Goal: Transaction & Acquisition: Purchase product/service

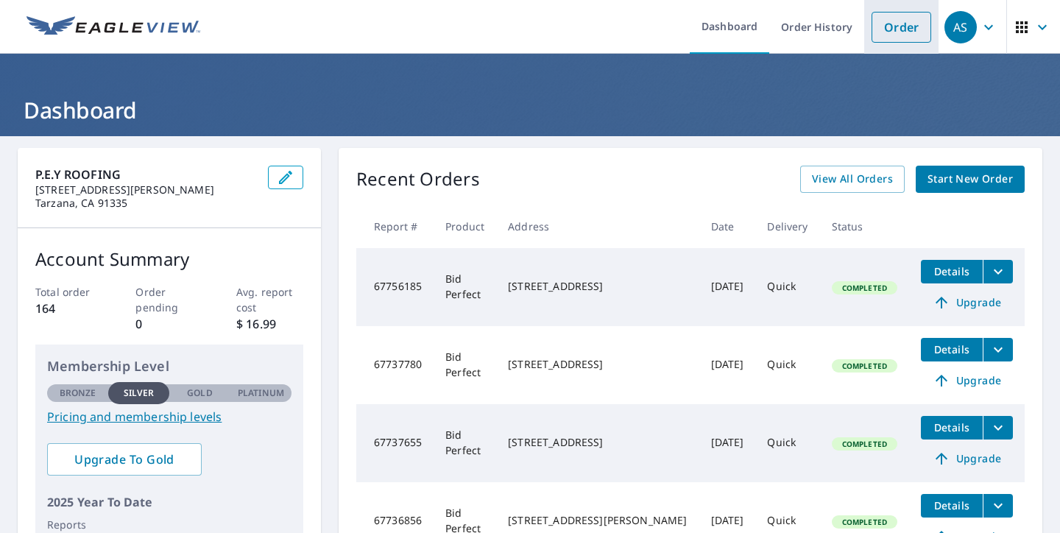
click at [894, 27] on link "Order" at bounding box center [902, 27] width 60 height 31
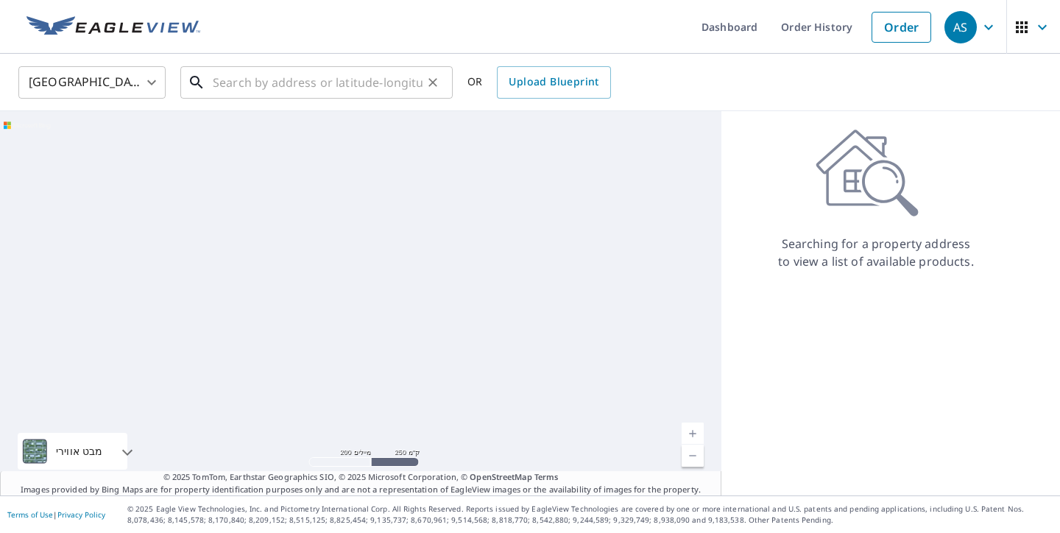
click at [325, 70] on input "text" at bounding box center [318, 82] width 210 height 41
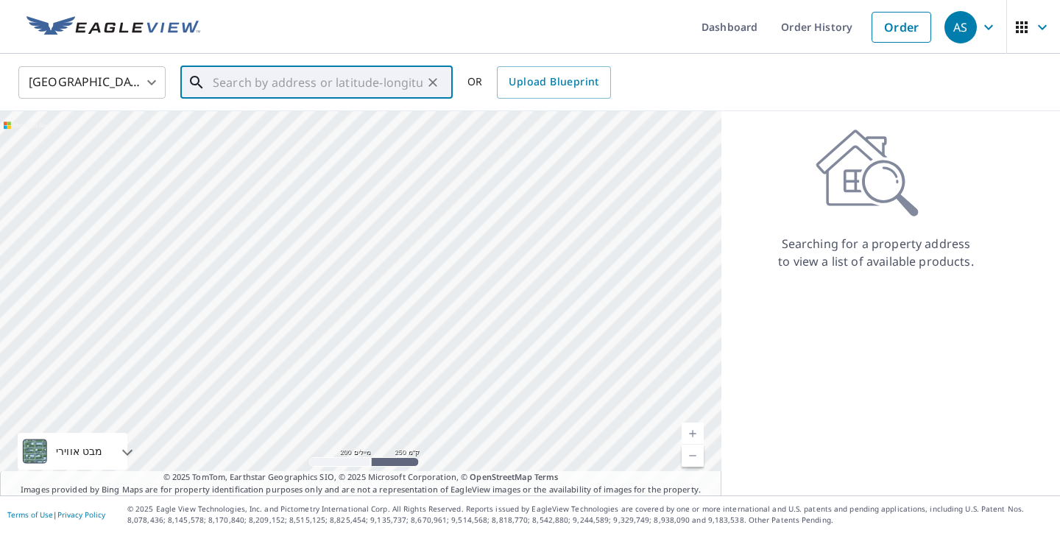
paste input "[STREET_ADDRESS]"
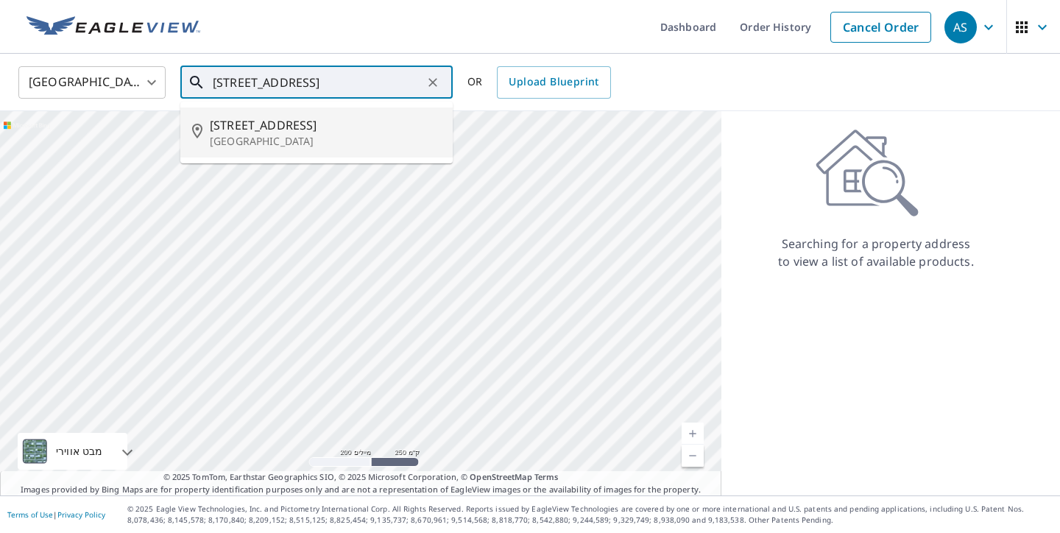
click at [269, 133] on span "[STREET_ADDRESS]" at bounding box center [325, 125] width 231 height 18
type input "[STREET_ADDRESS]"
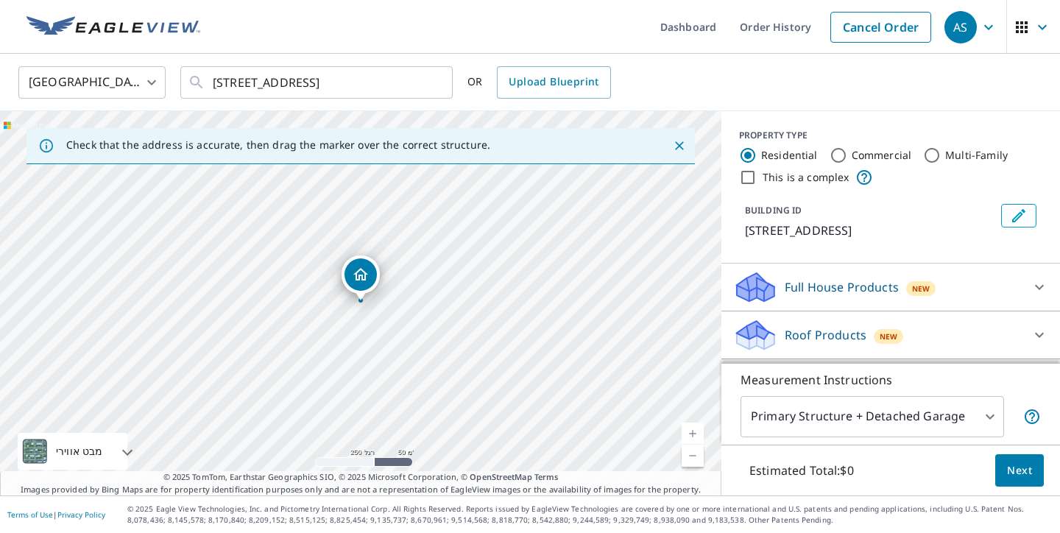
click at [1034, 253] on div "PROPERTY TYPE Residential Commercial Multi-Family This is a complex BUILDING ID…" at bounding box center [890, 187] width 339 height 152
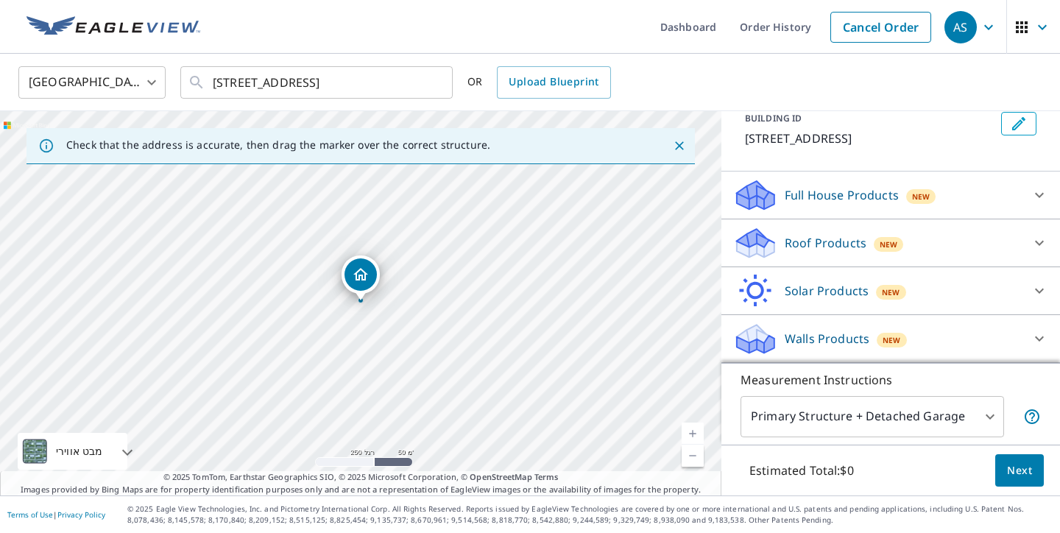
click at [1017, 254] on div "Roof Products New" at bounding box center [877, 243] width 289 height 35
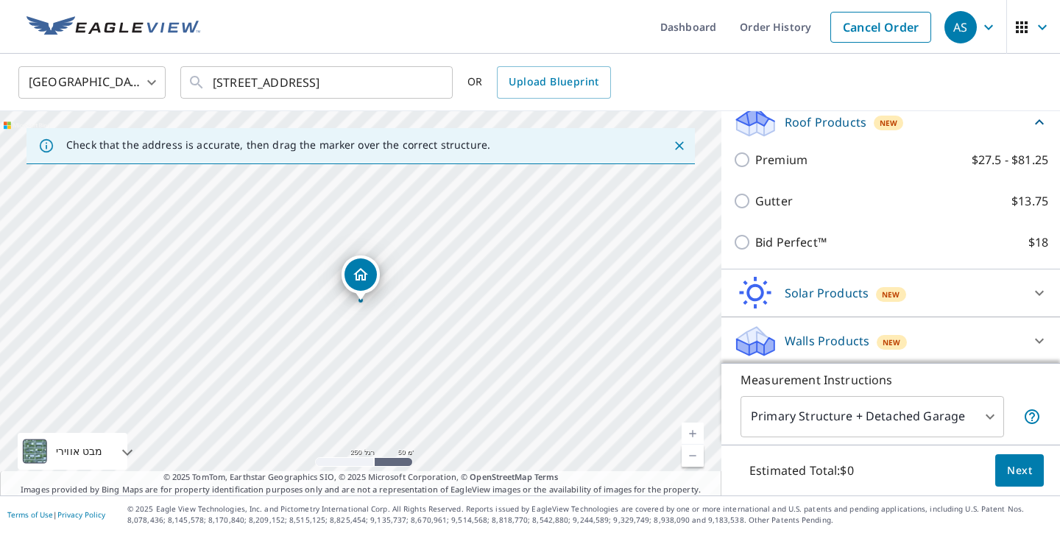
scroll to position [215, 0]
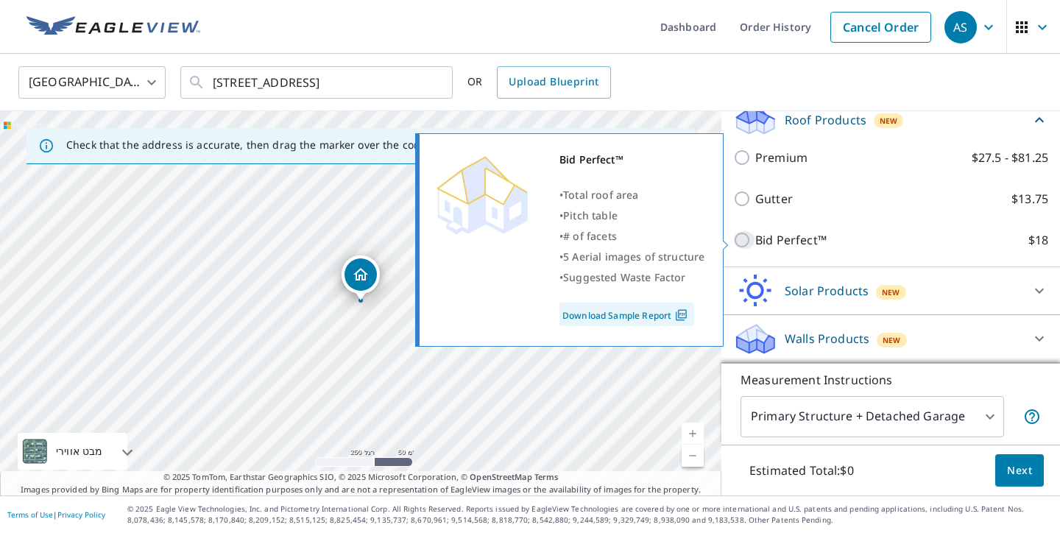
click at [751, 244] on input "Bid Perfect™ $18" at bounding box center [744, 240] width 22 height 18
checkbox input "true"
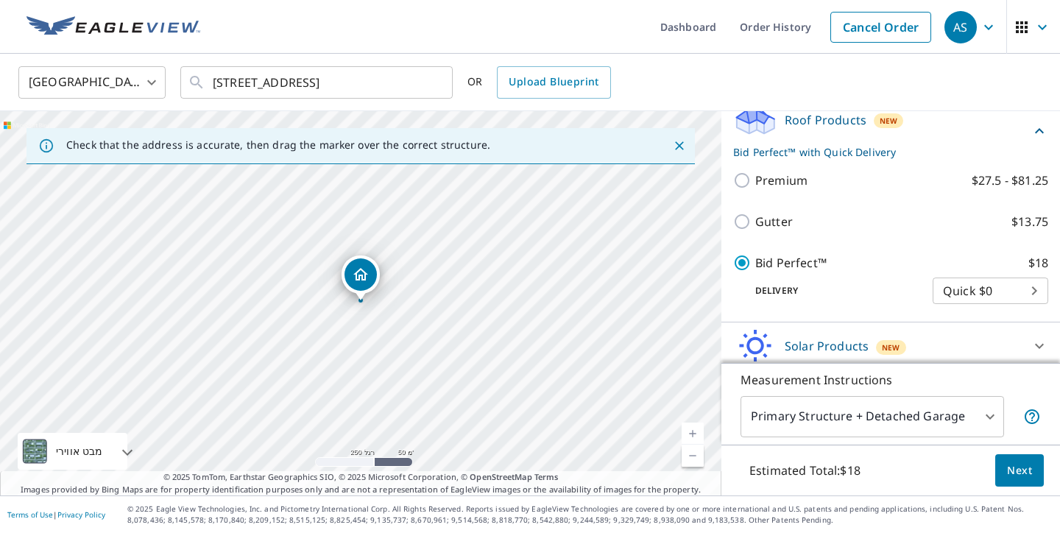
click at [690, 440] on link "רמה נוכחית 17, הגדלת התצוגה" at bounding box center [693, 434] width 22 height 22
click at [690, 440] on link "רמה נוכחית 18, הגדלת התצוגה" at bounding box center [693, 434] width 22 height 22
click at [690, 438] on link "רמה נוכחית 20, הגדלת התצוגה לא זמין" at bounding box center [693, 434] width 22 height 22
click at [1029, 480] on button "Next" at bounding box center [1019, 470] width 49 height 33
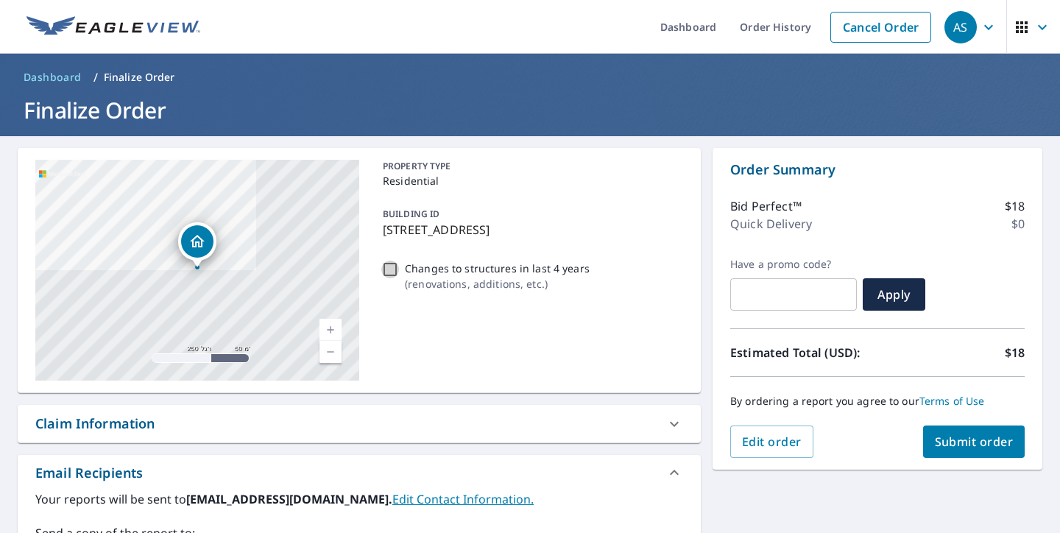
click at [390, 269] on input "Changes to structures in last 4 years ( renovations, additions, etc. )" at bounding box center [390, 270] width 18 height 18
checkbox input "true"
click at [997, 437] on span "Submit order" at bounding box center [974, 442] width 79 height 16
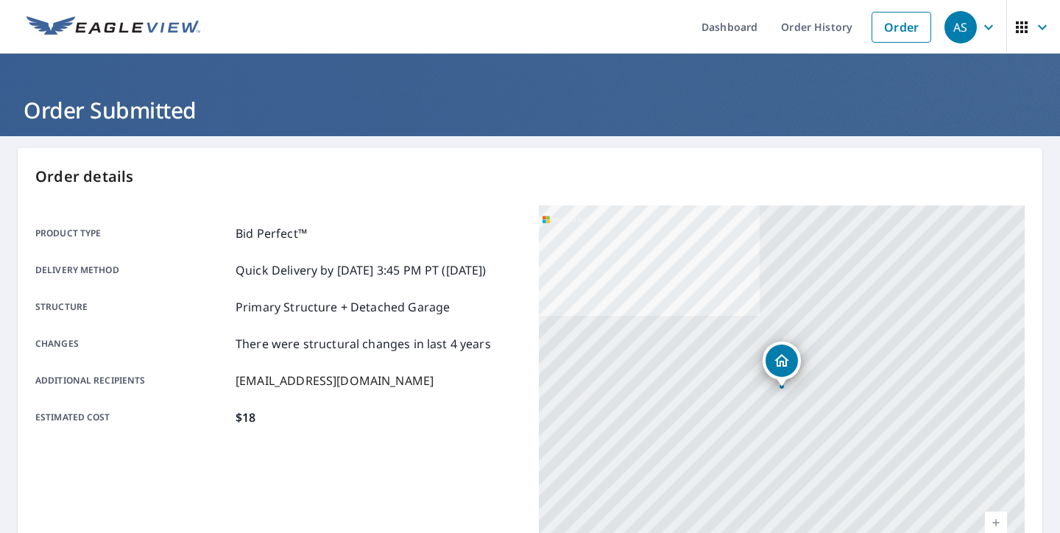
click at [1028, 437] on div "Order details Product type Bid Perfect™ Delivery method Quick Delivery by [DATE…" at bounding box center [530, 482] width 1025 height 669
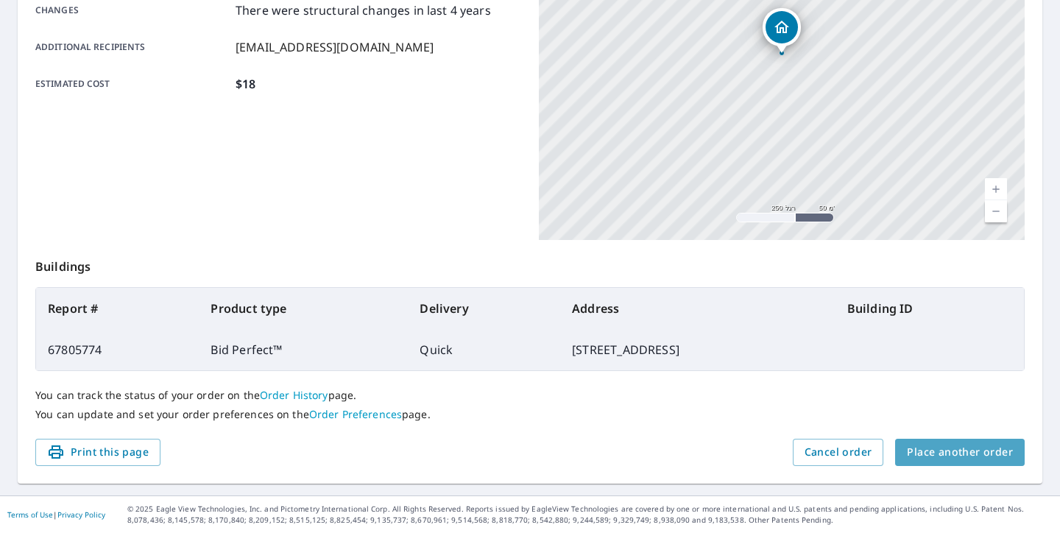
scroll to position [333, 0]
click at [962, 452] on span "Place another order" at bounding box center [960, 453] width 106 height 18
